Goal: Task Accomplishment & Management: Manage account settings

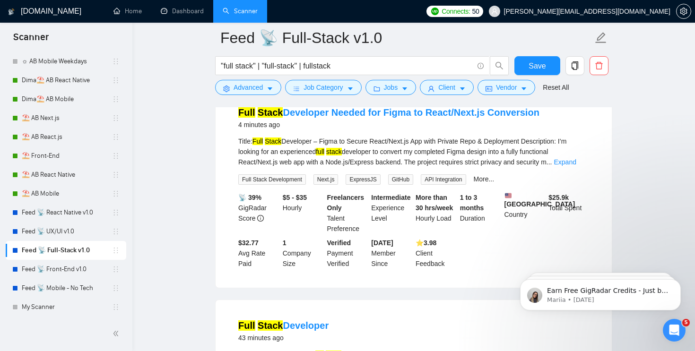
scroll to position [117, 0]
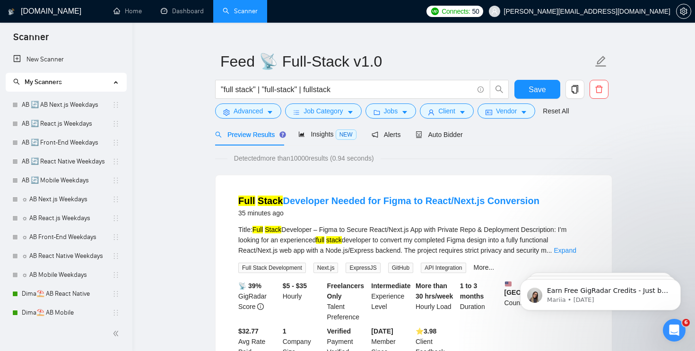
scroll to position [18, 0]
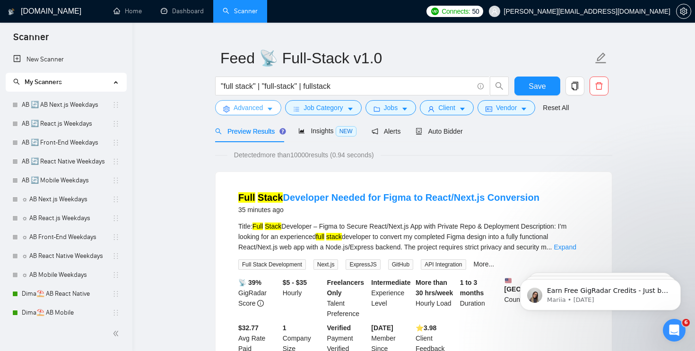
click at [265, 112] on button "Advanced" at bounding box center [248, 107] width 66 height 15
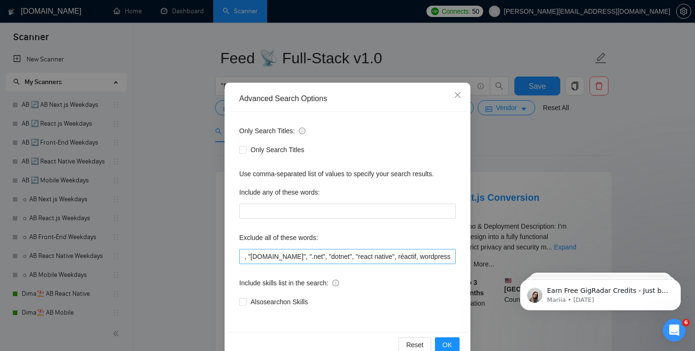
scroll to position [0, 0]
click at [457, 96] on icon "close" at bounding box center [458, 95] width 8 height 8
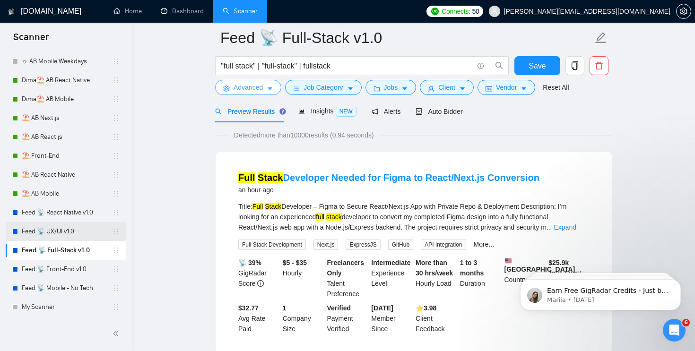
scroll to position [44, 0]
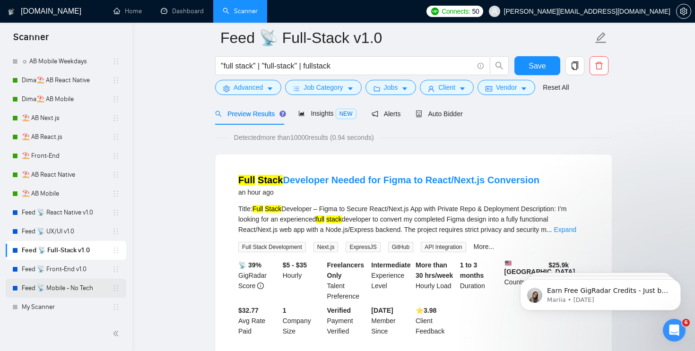
click at [68, 284] on link "Feed 📡 Mobile - No Tech" at bounding box center [67, 288] width 90 height 19
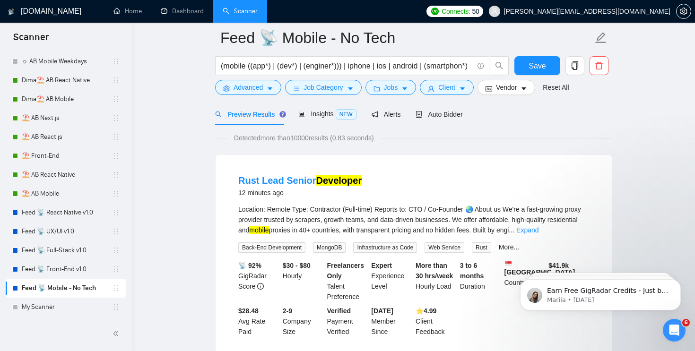
scroll to position [42, 0]
click at [260, 91] on span "Advanced" at bounding box center [248, 87] width 29 height 10
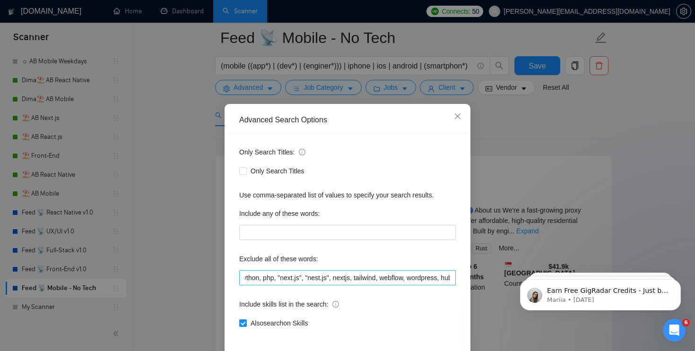
scroll to position [0, 715]
click at [453, 278] on input ""no code", "no-code", "apple tv", "android tv", chromecast, ".net", "asp.net", …" at bounding box center [347, 278] width 217 height 15
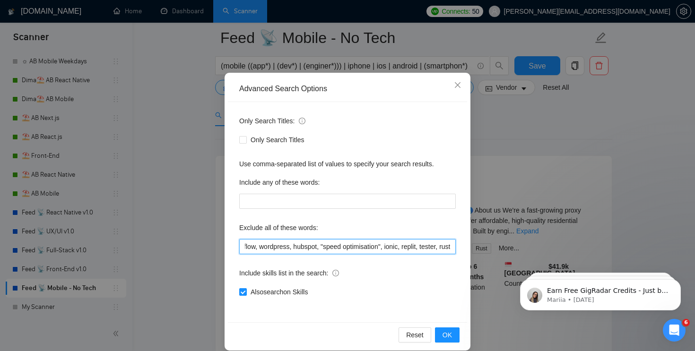
scroll to position [42, 0]
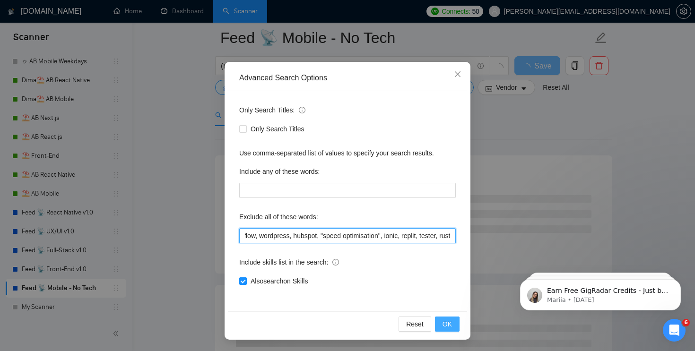
type input ""no code", "no-code", "apple tv", "android tv", chromecast, ".net", "asp.net", …"
click at [446, 321] on span "OK" at bounding box center [447, 324] width 9 height 10
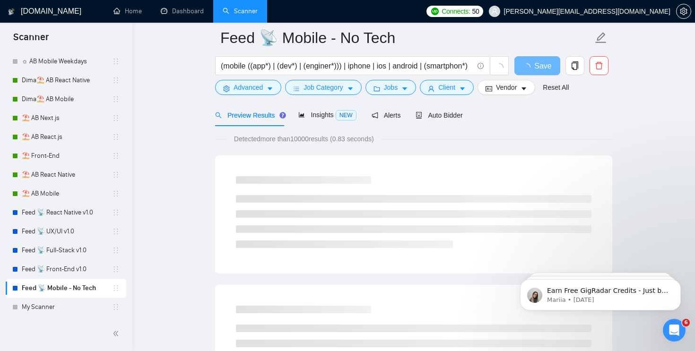
scroll to position [0, 0]
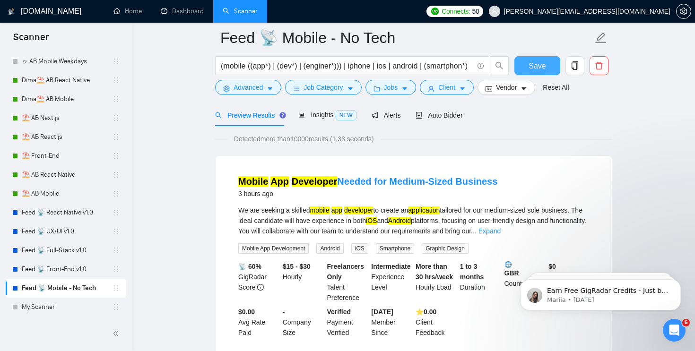
click at [542, 64] on span "Save" at bounding box center [537, 66] width 17 height 12
